Goal: Check status

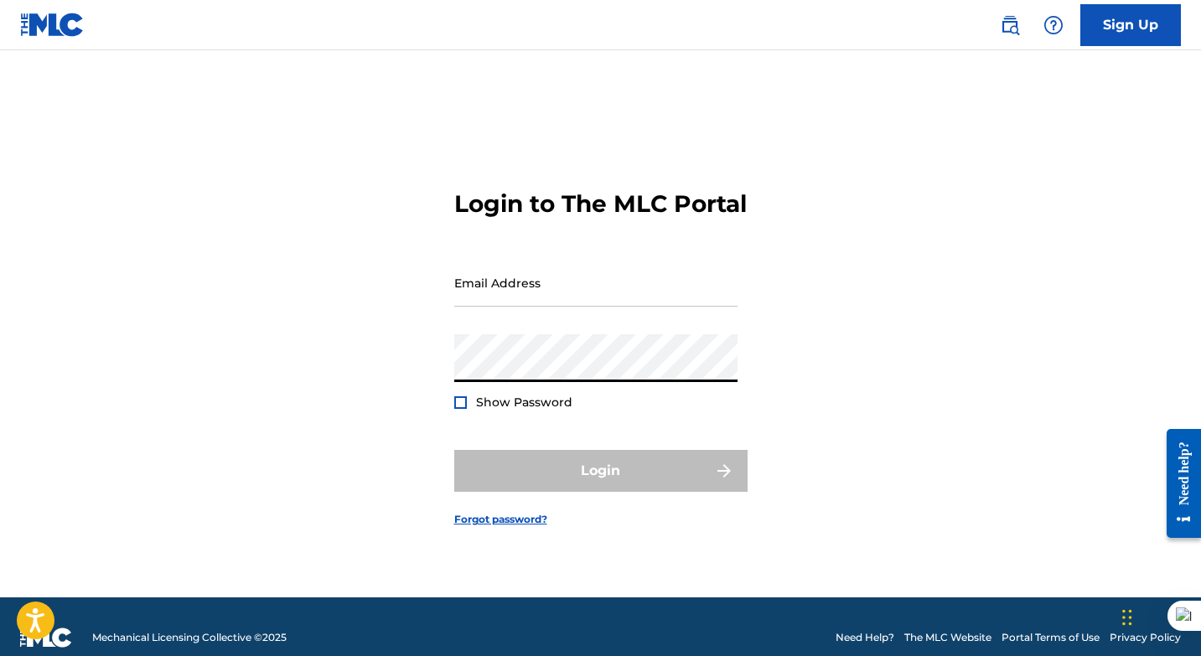
type input "[EMAIL_ADDRESS][DOMAIN_NAME]"
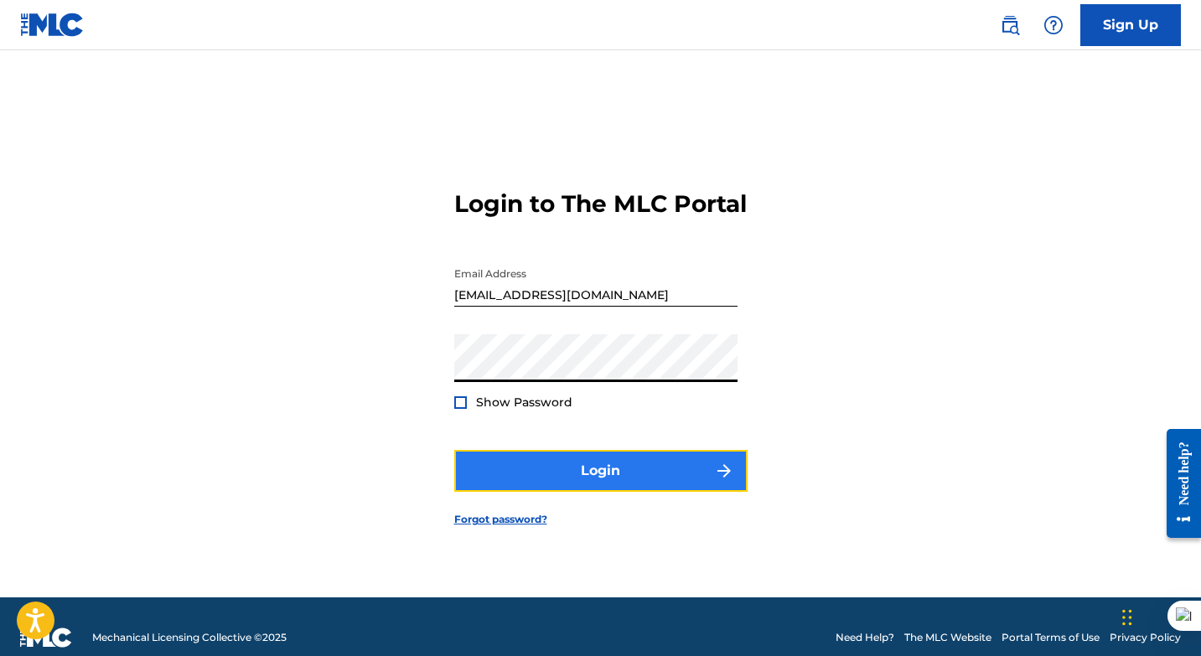
click at [619, 486] on button "Login" at bounding box center [600, 471] width 293 height 42
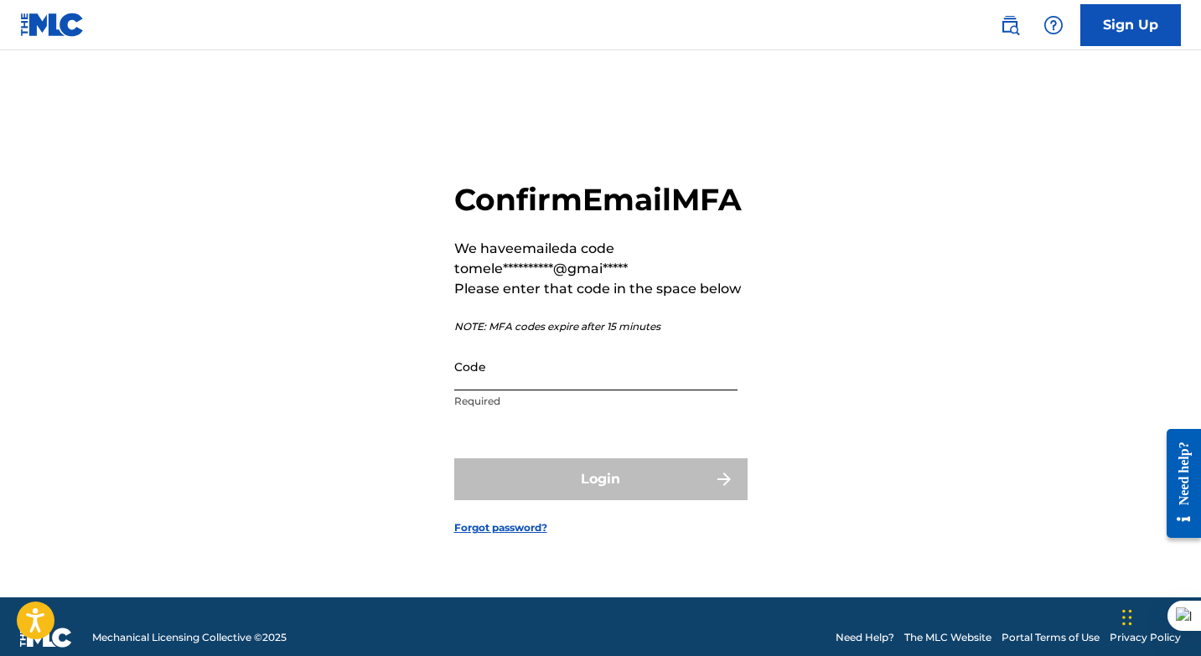
click at [527, 391] on input "Code" at bounding box center [595, 367] width 283 height 48
paste input "682030"
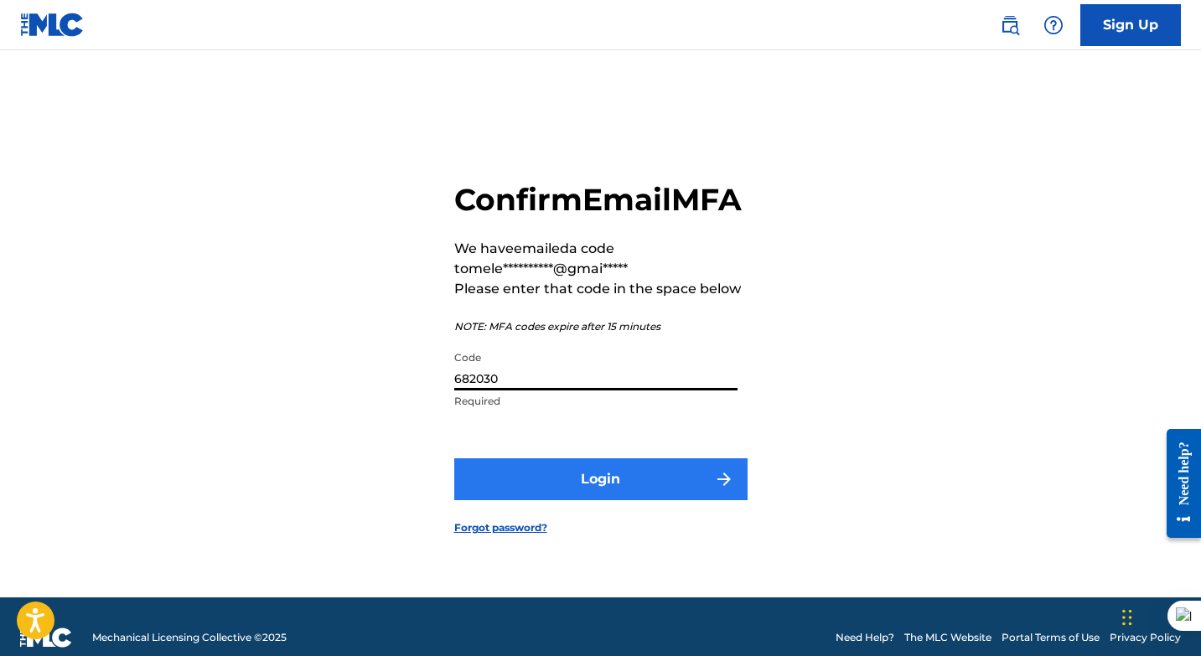
type input "682030"
click at [575, 493] on button "Login" at bounding box center [600, 480] width 293 height 42
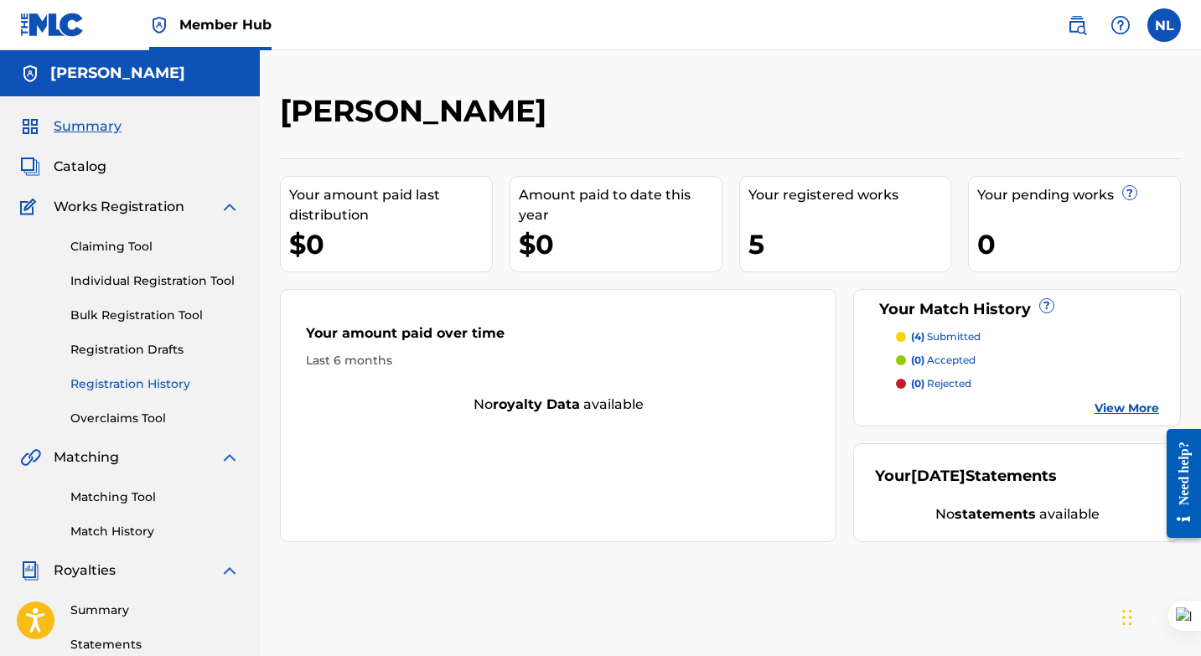
click at [132, 381] on link "Registration History" at bounding box center [154, 385] width 169 height 18
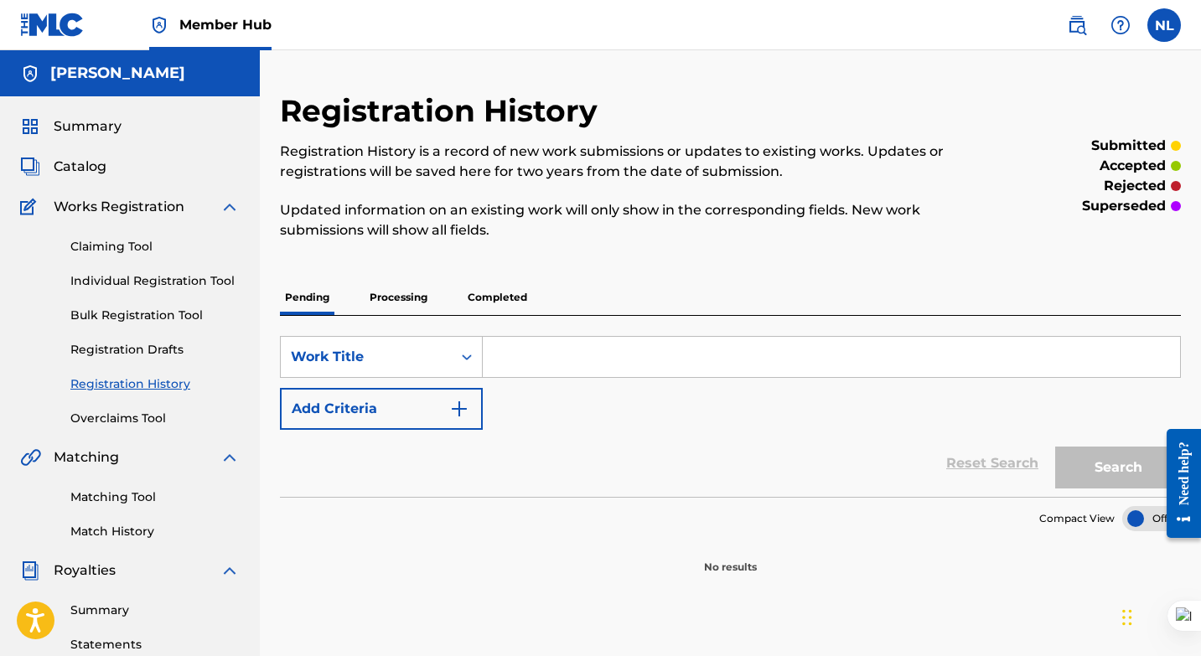
click at [487, 292] on p "Completed" at bounding box center [498, 297] width 70 height 35
